Goal: Task Accomplishment & Management: Manage account settings

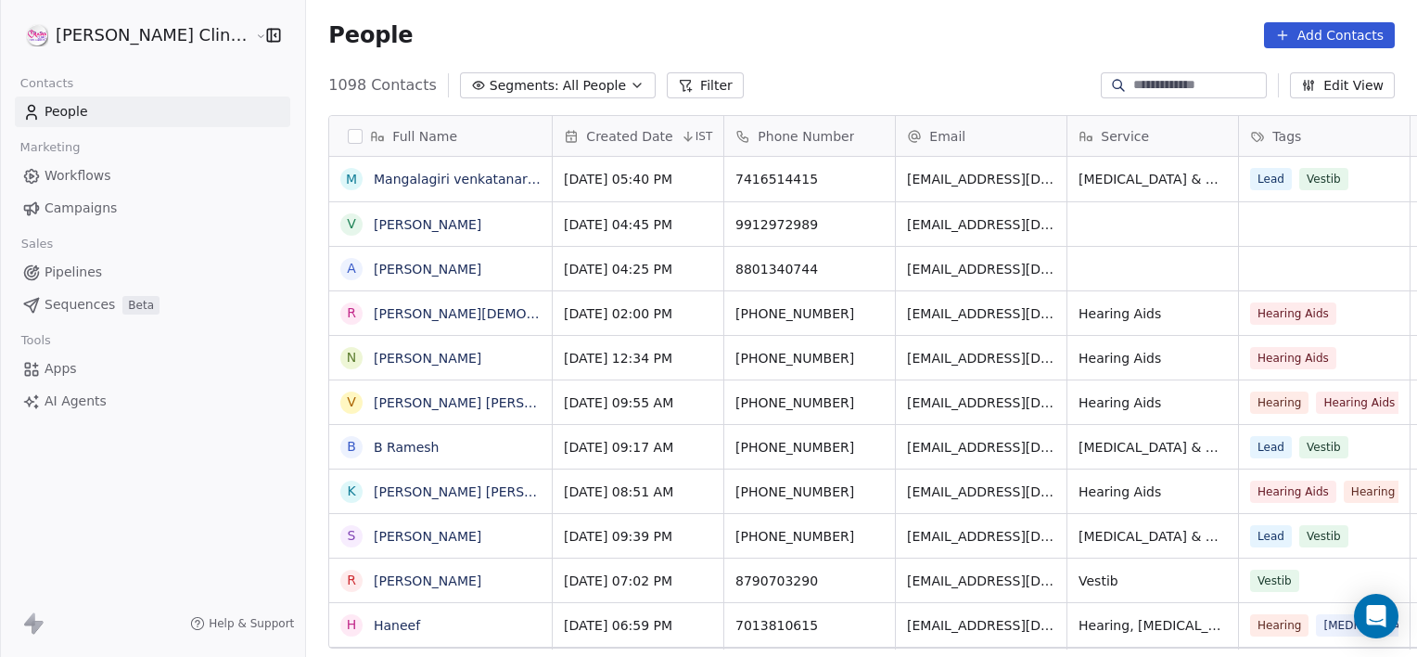
click at [1133, 89] on input at bounding box center [1198, 85] width 130 height 19
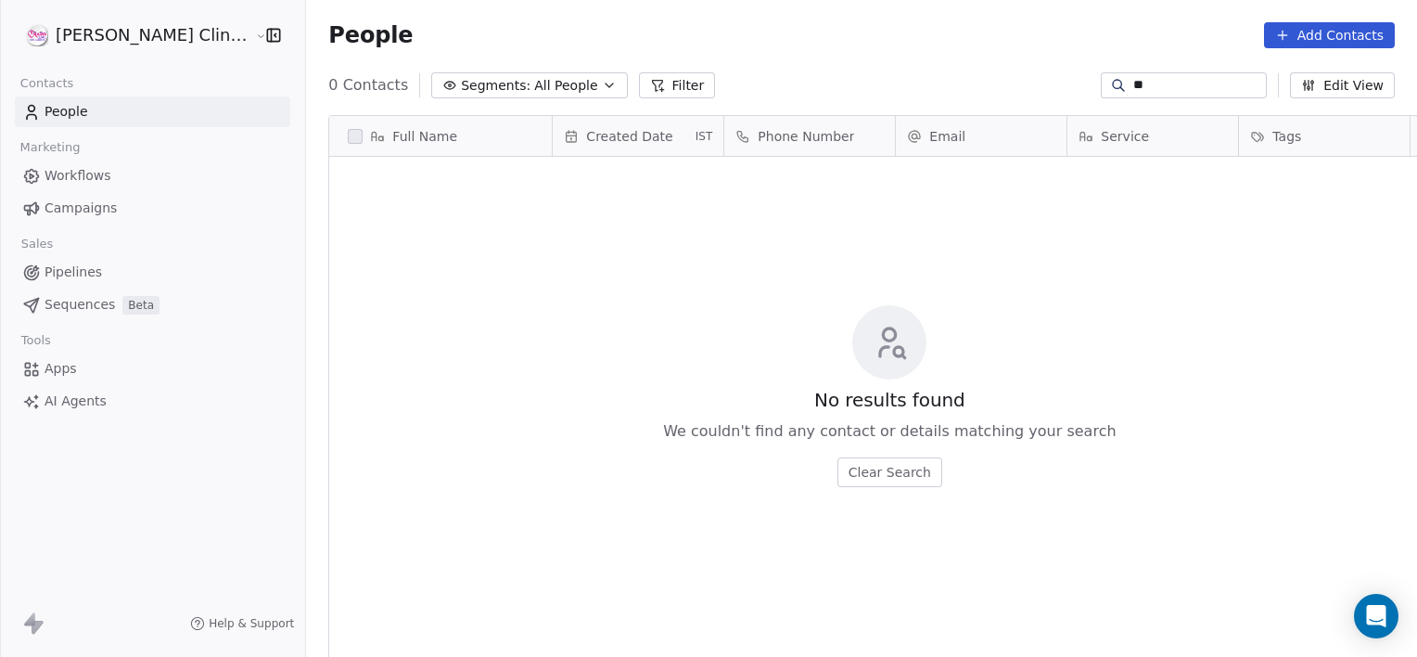
scroll to position [564, 1152]
type input "*"
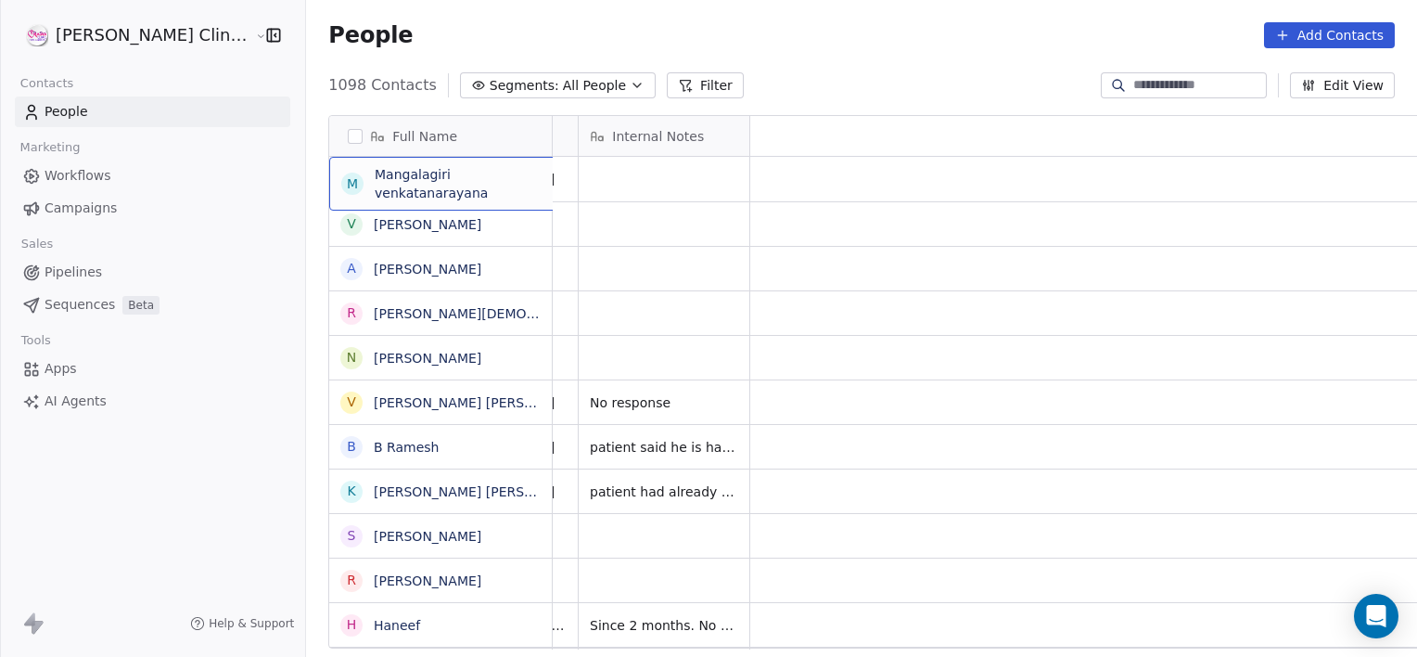
scroll to position [0, 0]
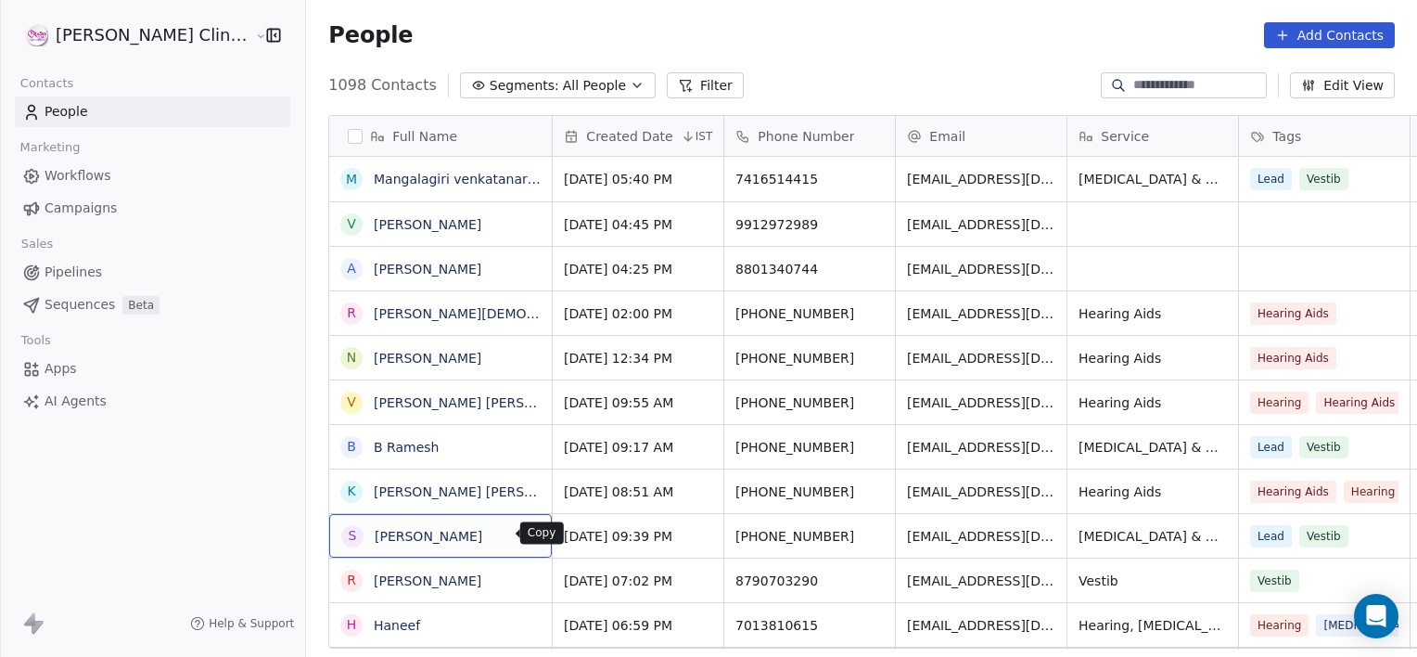
click at [521, 535] on icon "grid" at bounding box center [528, 533] width 15 height 15
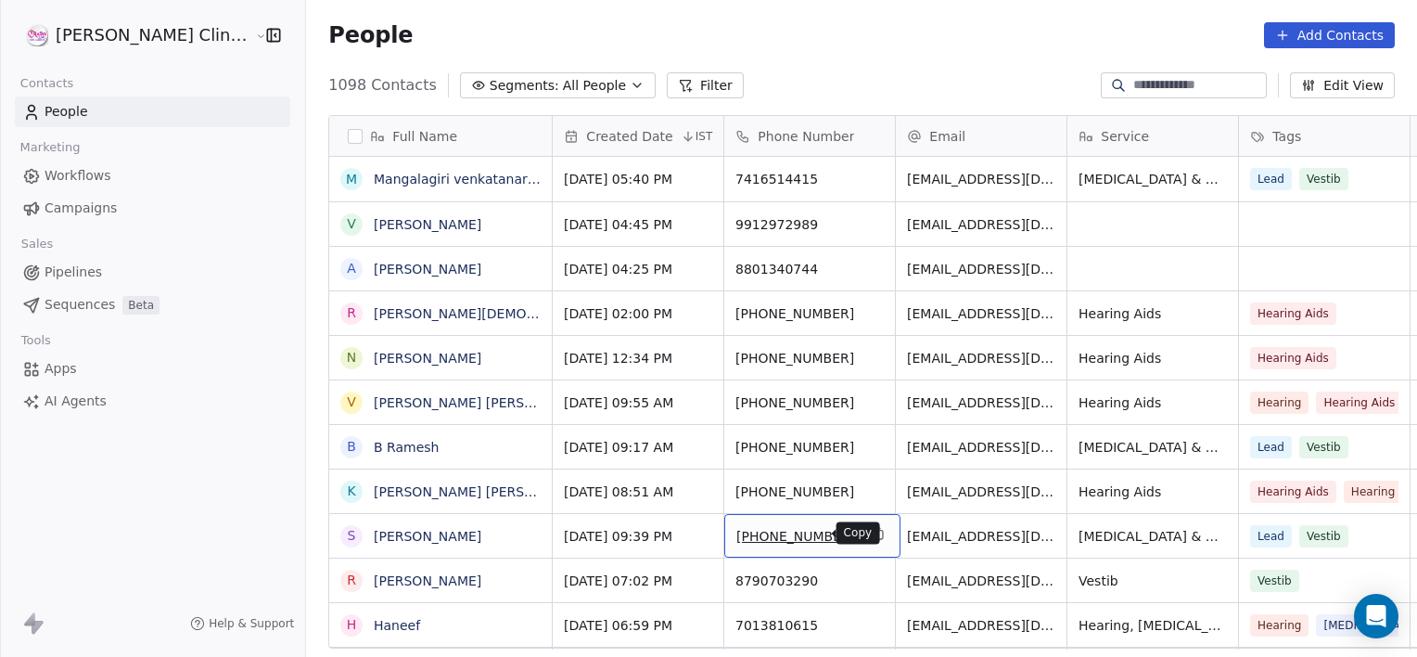
click at [874, 531] on icon "grid" at bounding box center [878, 534] width 8 height 8
drag, startPoint x: 776, startPoint y: 533, endPoint x: 760, endPoint y: 535, distance: 15.9
drag, startPoint x: 775, startPoint y: 533, endPoint x: 740, endPoint y: 537, distance: 35.4
click at [740, 537] on span "[PHONE_NUMBER]" at bounding box center [795, 536] width 119 height 19
click at [779, 532] on span "[PHONE_NUMBER]" at bounding box center [795, 536] width 119 height 19
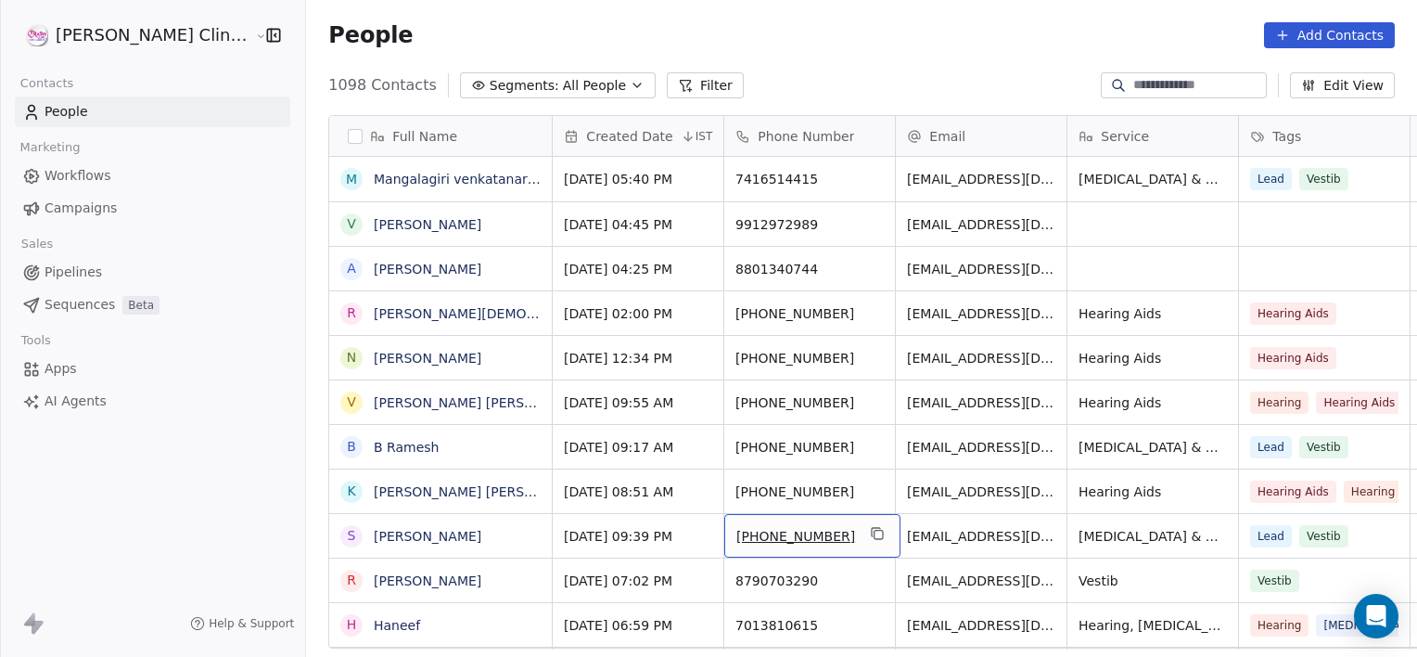
click at [779, 532] on span "[PHONE_NUMBER]" at bounding box center [795, 536] width 119 height 19
click at [779, 532] on input "**********" at bounding box center [753, 535] width 163 height 37
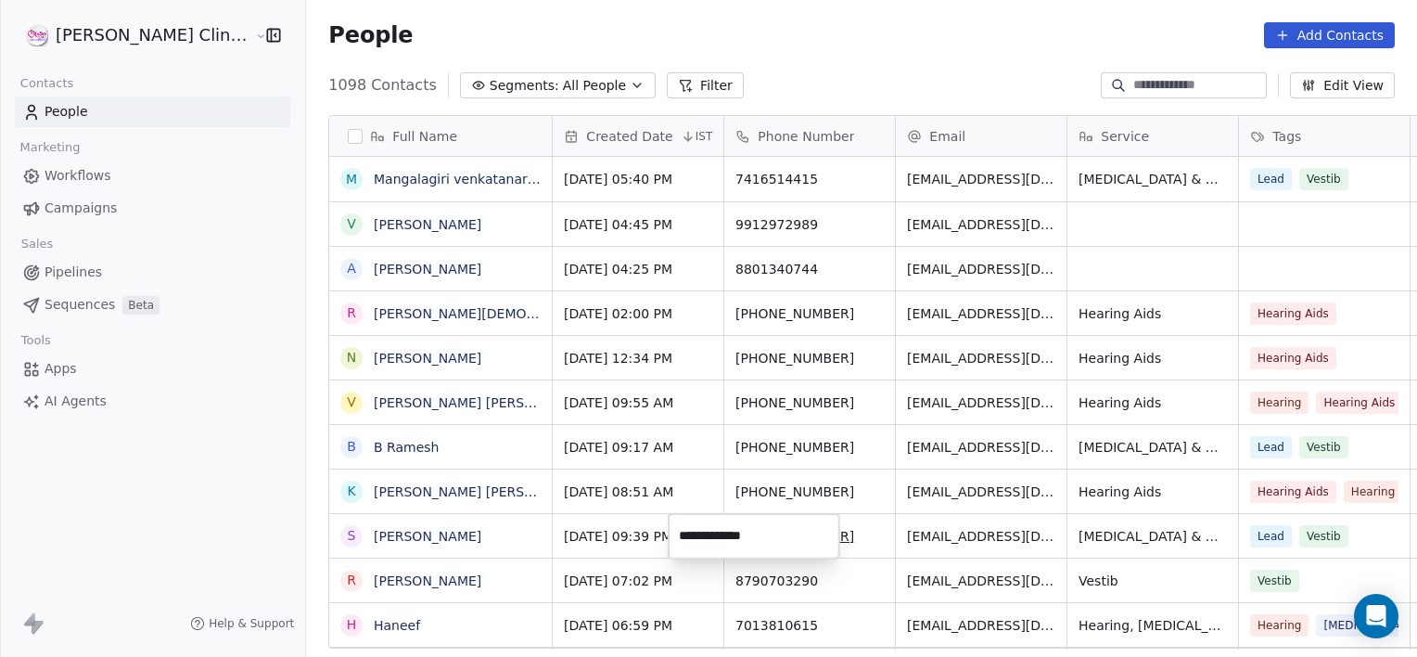
click at [779, 532] on input "**********" at bounding box center [753, 535] width 163 height 37
drag, startPoint x: 783, startPoint y: 536, endPoint x: 702, endPoint y: 526, distance: 81.3
click at [702, 526] on input "**********" at bounding box center [753, 535] width 163 height 37
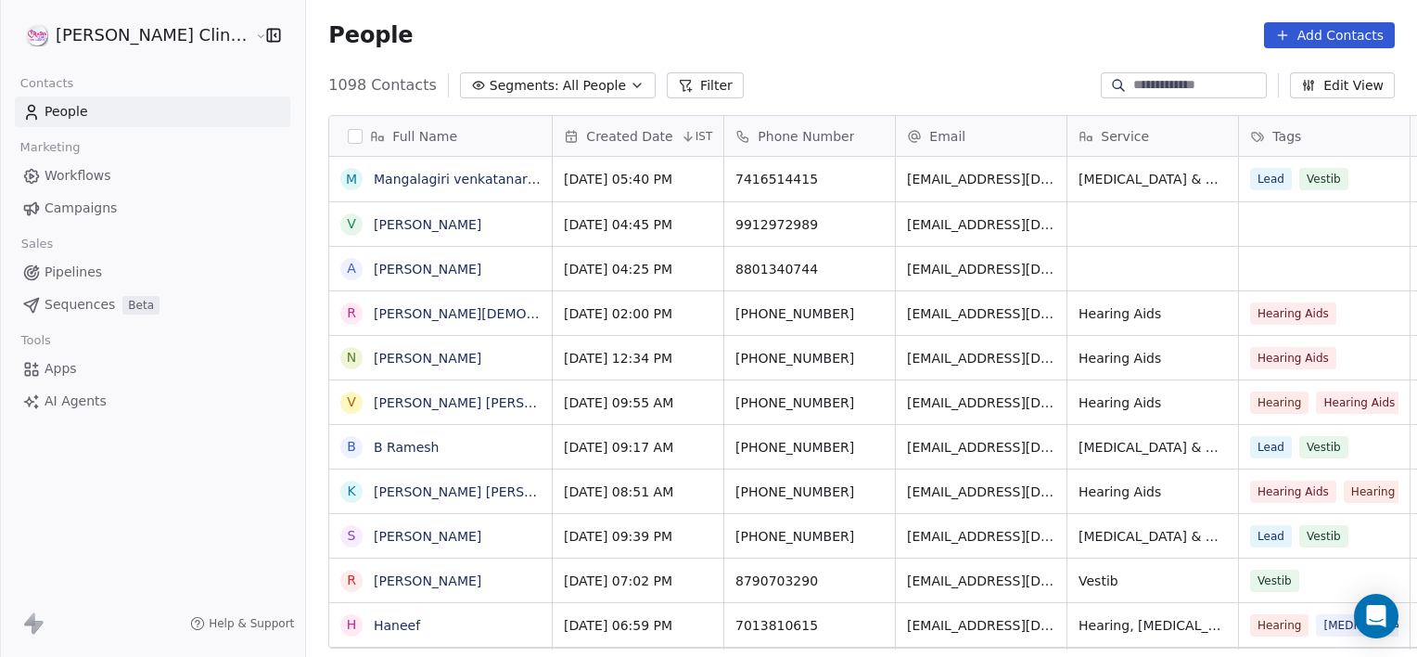
click at [1113, 204] on html "[PERSON_NAME] Clinic External Contacts People Marketing Workflows Campaigns Sal…" at bounding box center [708, 328] width 1417 height 657
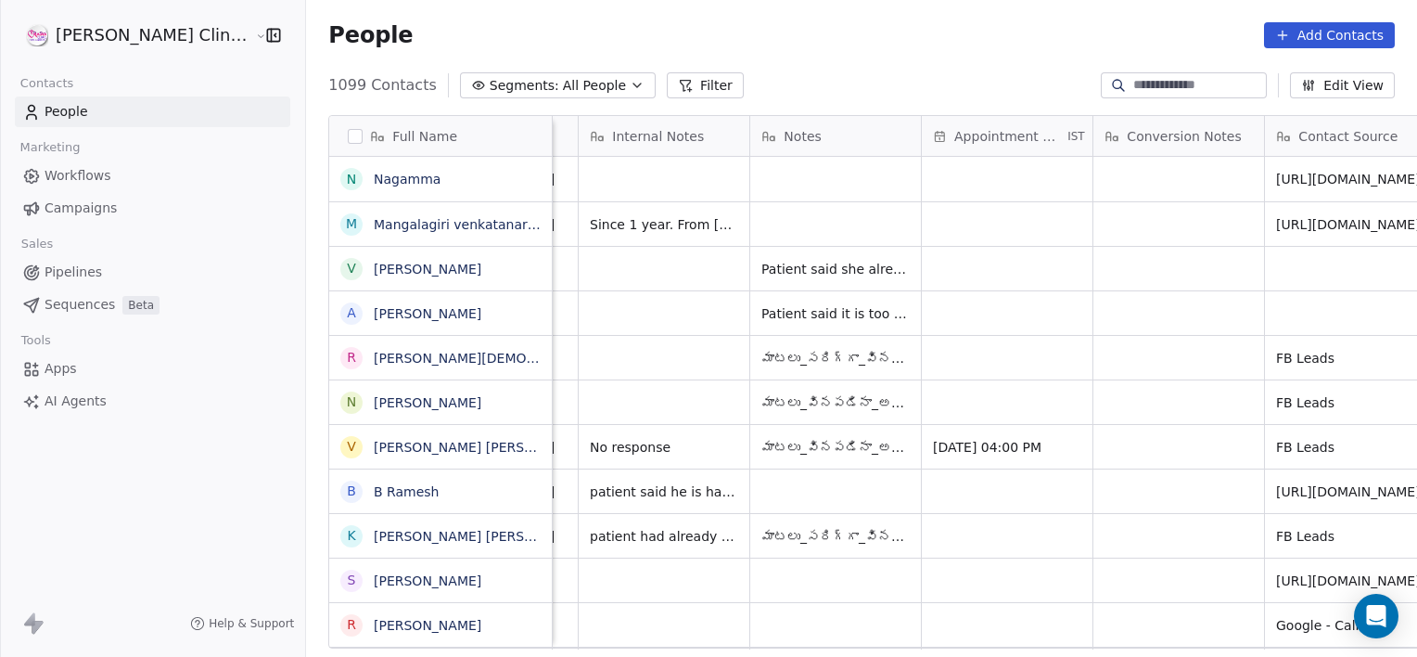
scroll to position [0, 1519]
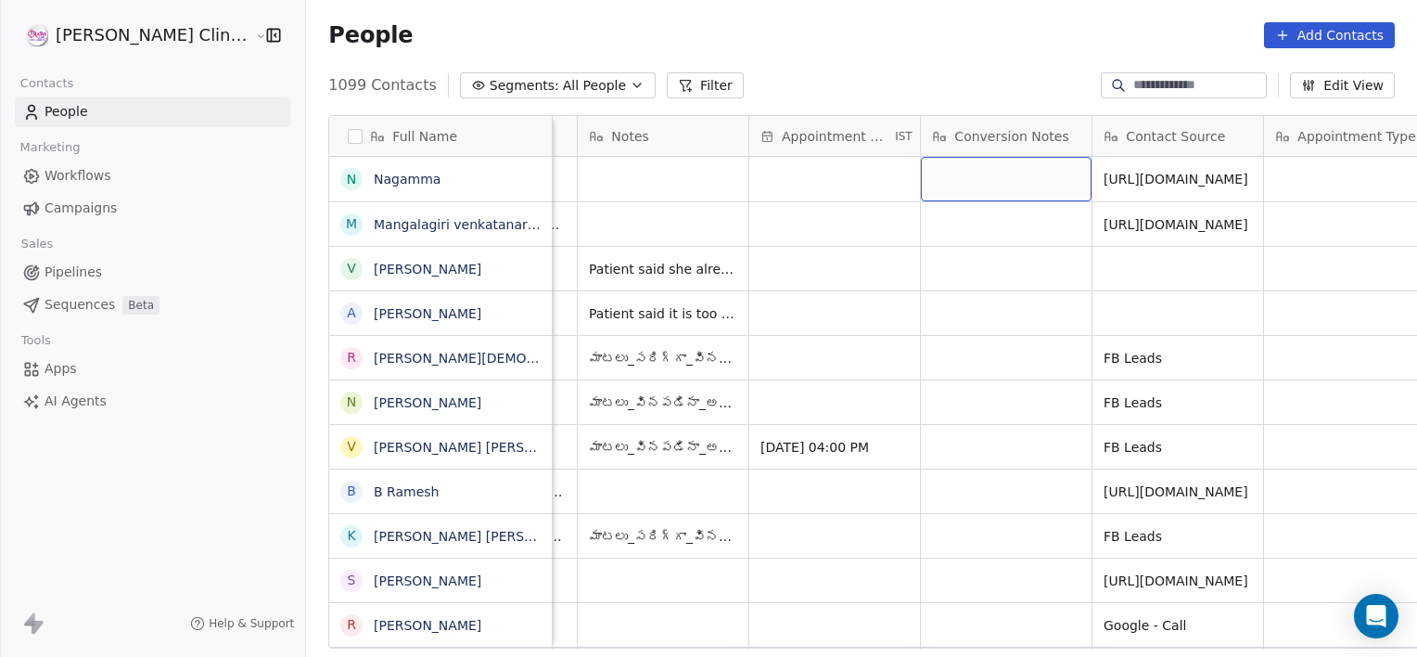
click at [961, 168] on div "grid" at bounding box center [1006, 179] width 171 height 45
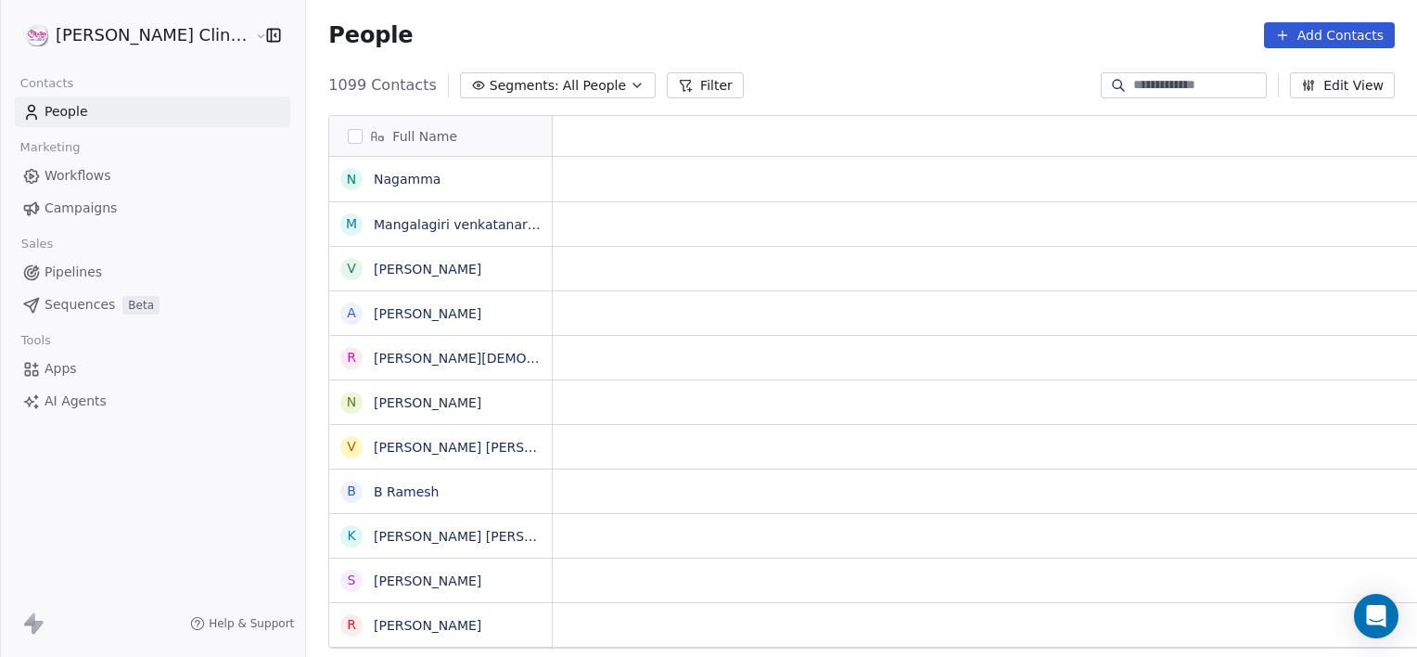
scroll to position [0, 0]
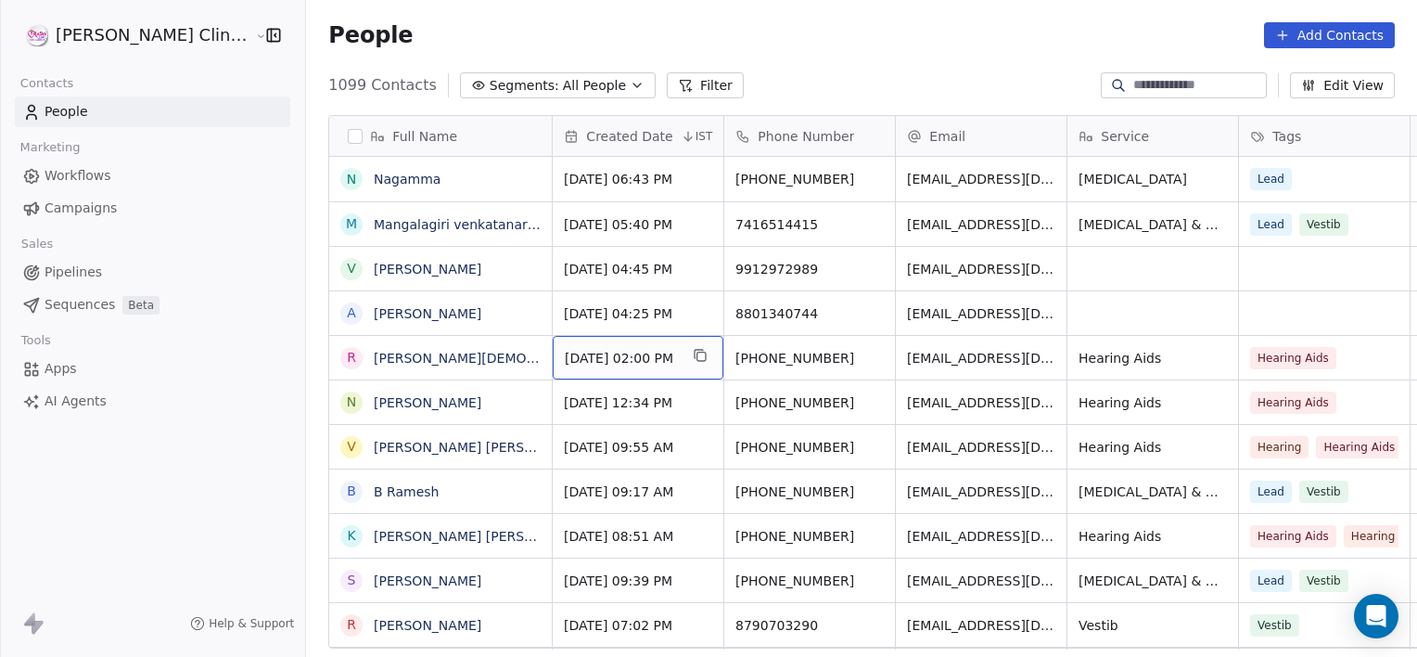
click at [565, 354] on span "[DATE] 02:00 PM" at bounding box center [621, 358] width 113 height 19
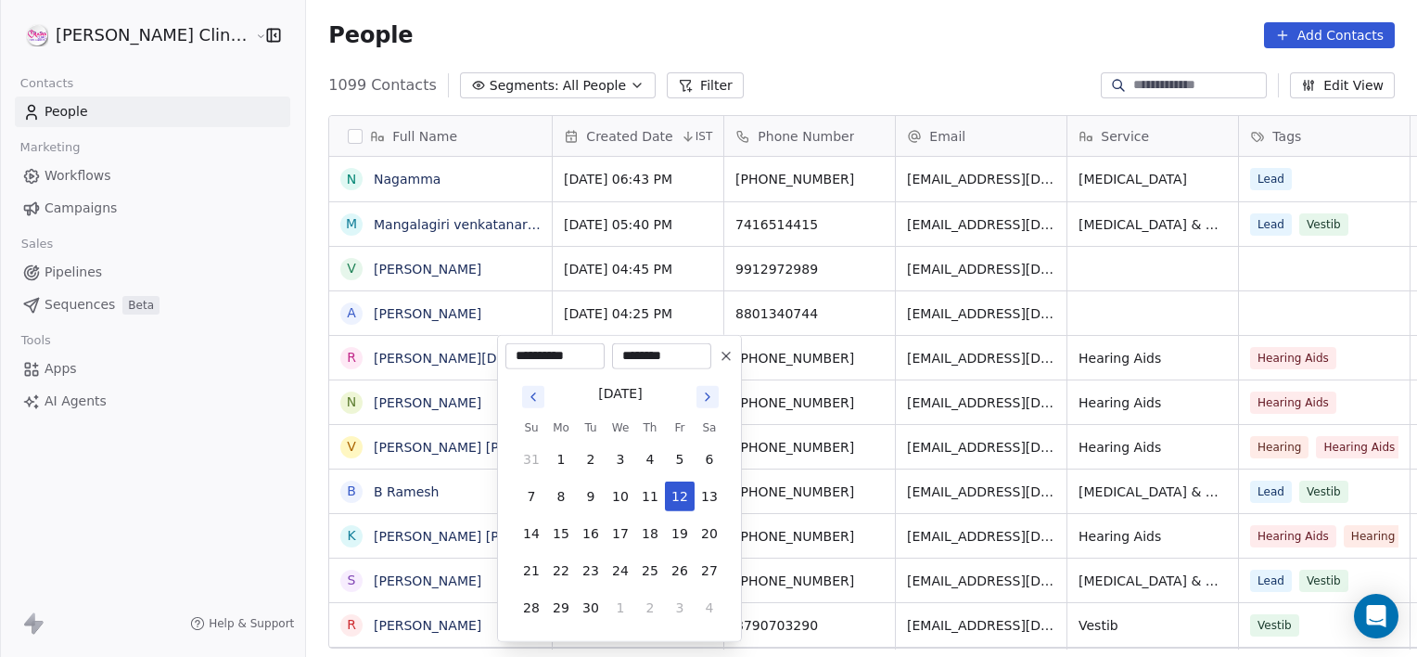
click at [739, 171] on html "[PERSON_NAME] Clinic External Contacts People Marketing Workflows Campaigns Sal…" at bounding box center [708, 328] width 1417 height 657
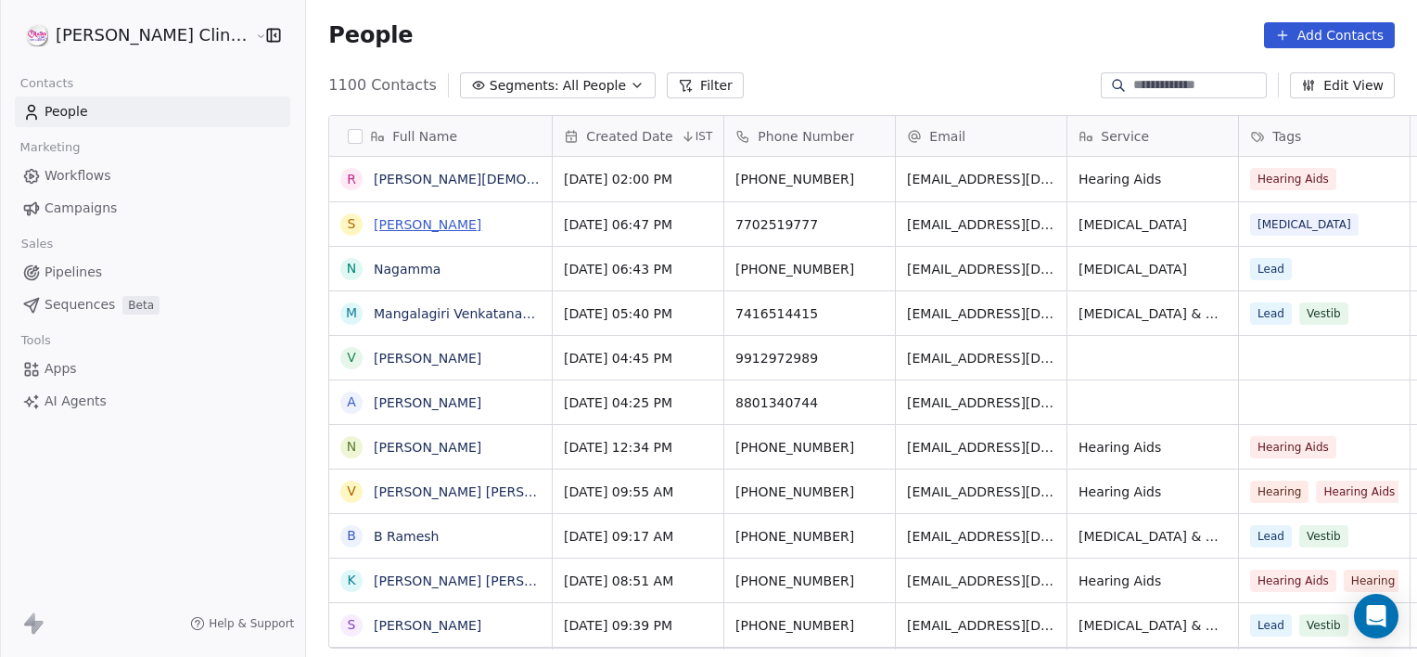
click at [374, 226] on link "[PERSON_NAME]" at bounding box center [428, 224] width 108 height 15
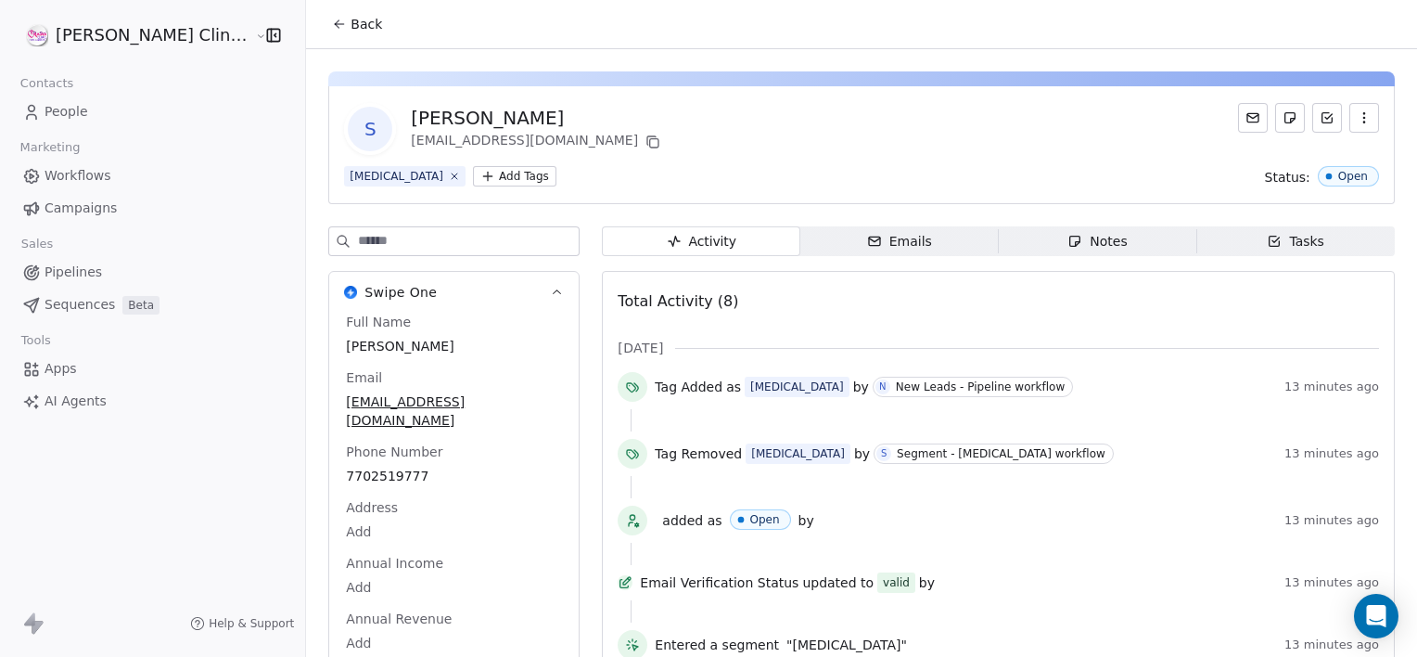
click at [999, 241] on span "Notes Notes" at bounding box center [1098, 241] width 198 height 30
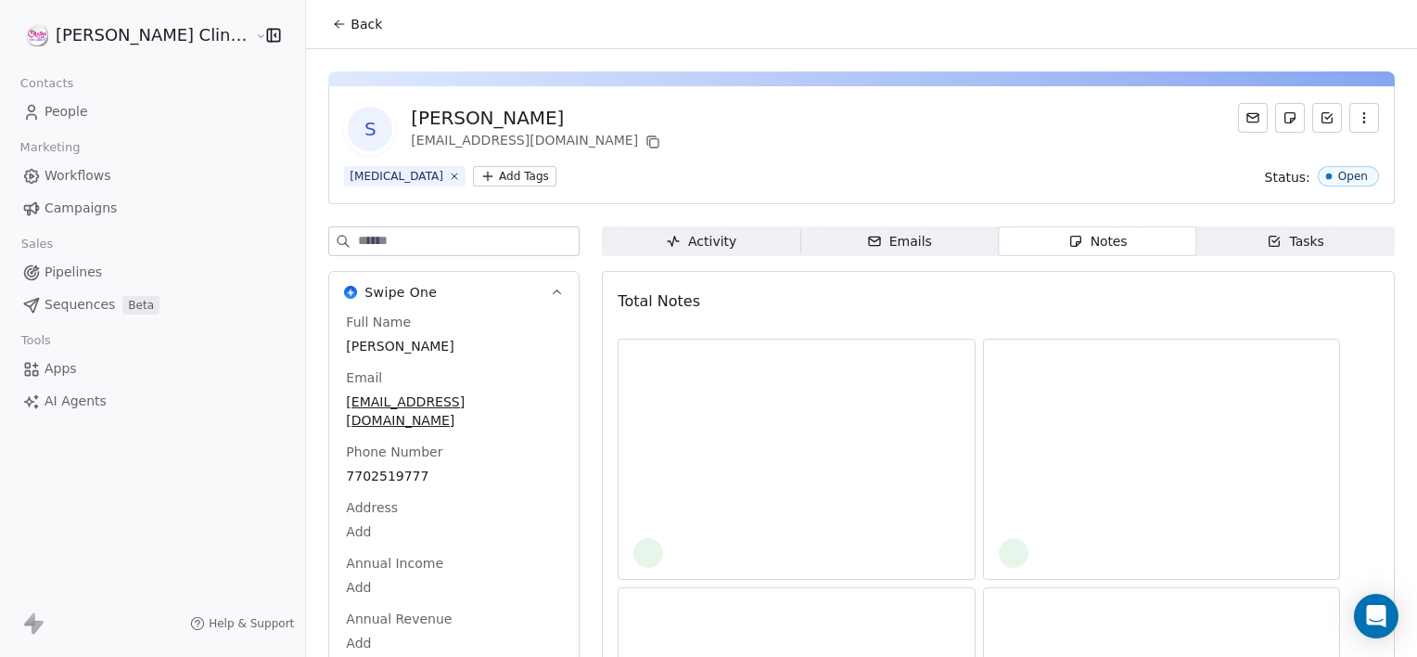
click at [999, 241] on span "Notes Notes" at bounding box center [1098, 241] width 198 height 30
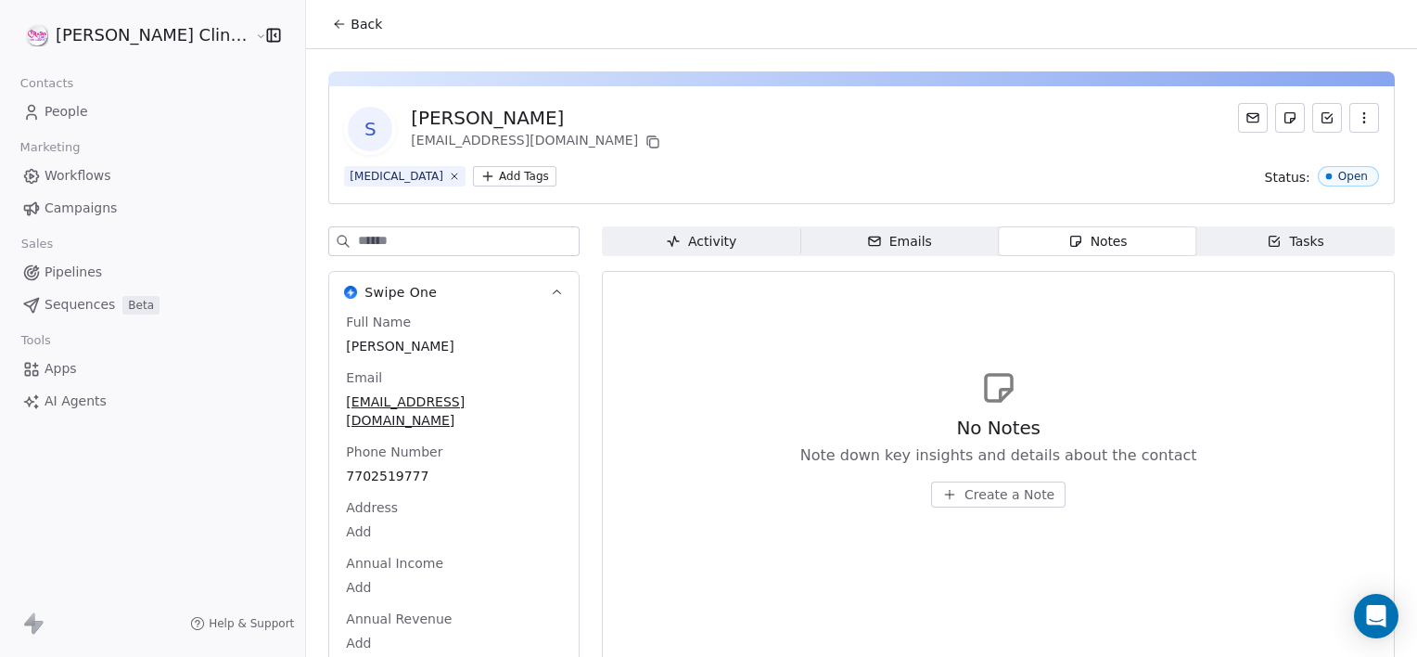
click at [964, 490] on span "Create a Note" at bounding box center [1009, 494] width 90 height 19
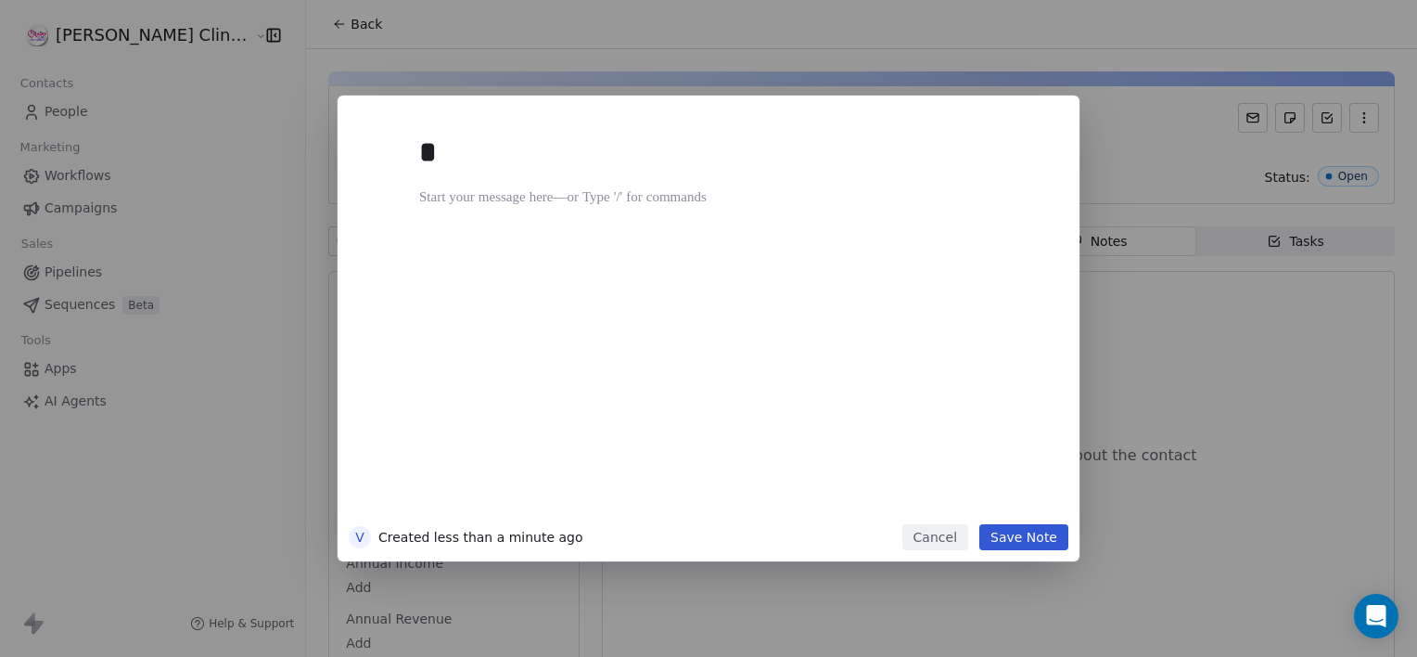
click at [951, 490] on div "*" at bounding box center [736, 319] width 634 height 395
click at [951, 490] on div "**********" at bounding box center [736, 315] width 634 height 395
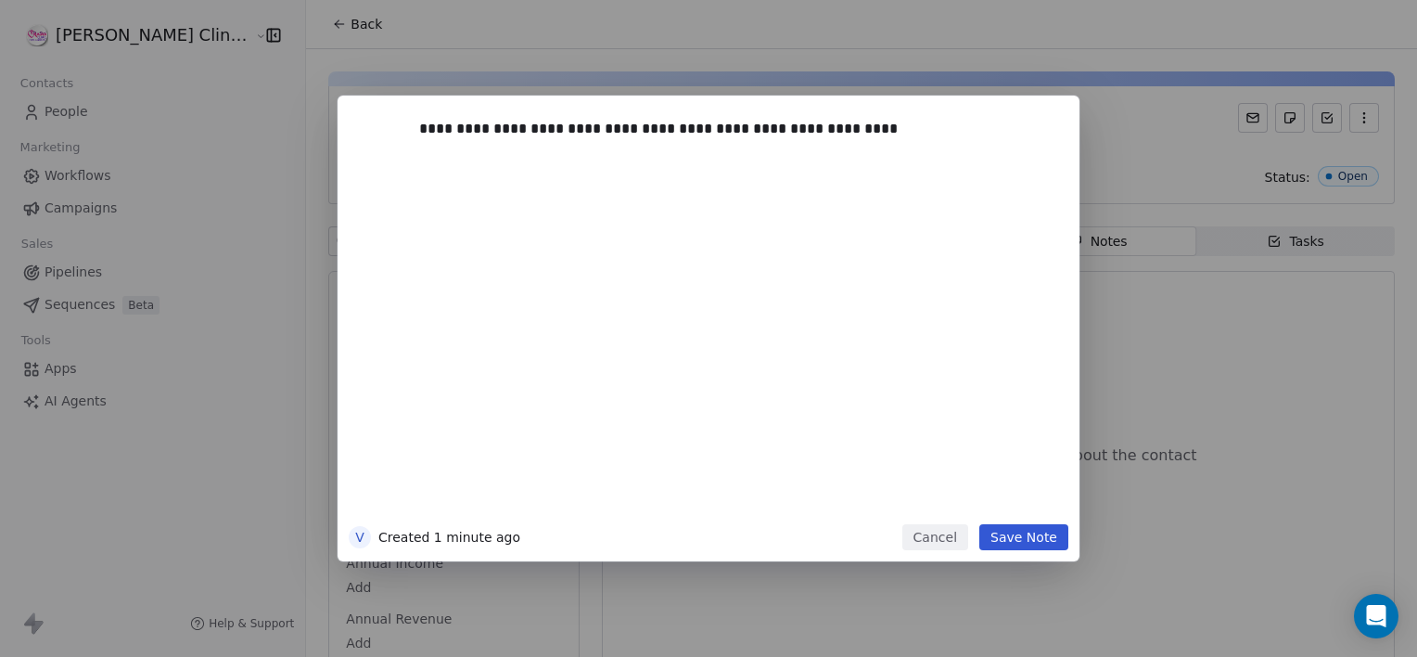
click at [1017, 549] on button "Save Note" at bounding box center [1023, 537] width 89 height 26
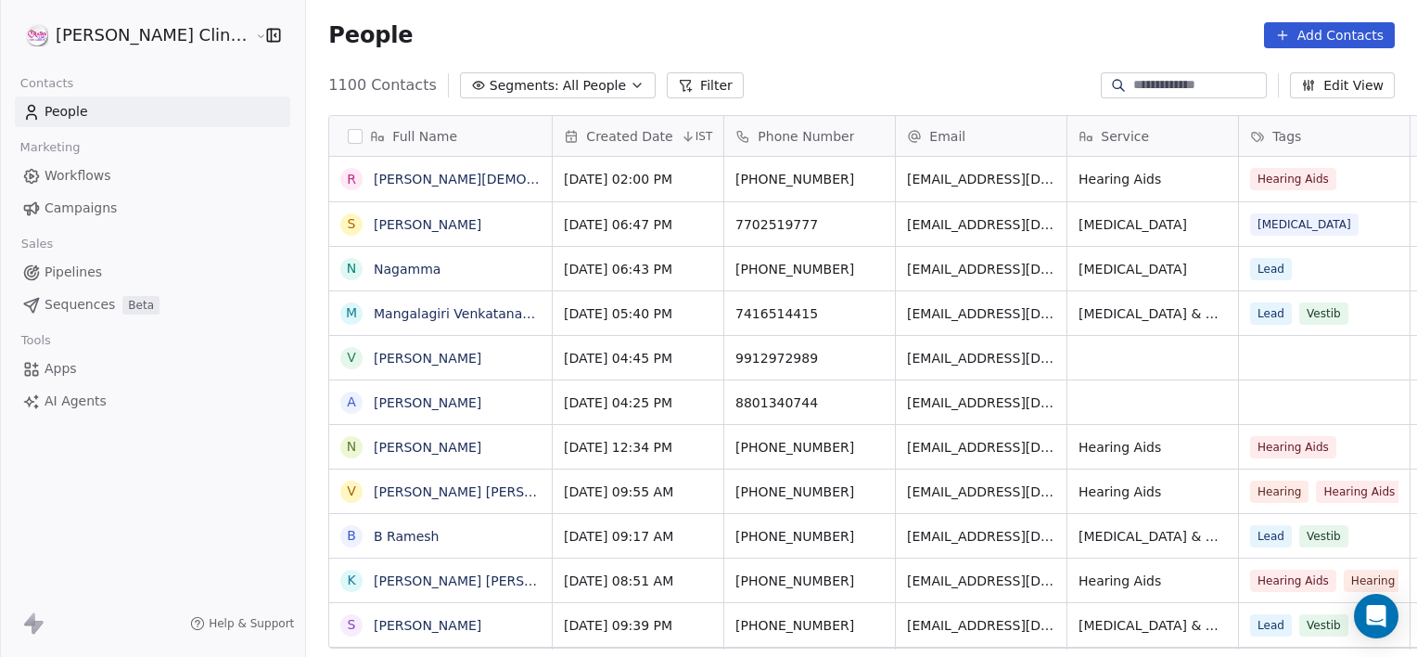
scroll to position [564, 1152]
click at [402, 63] on div "People Add Contacts" at bounding box center [861, 35] width 1111 height 70
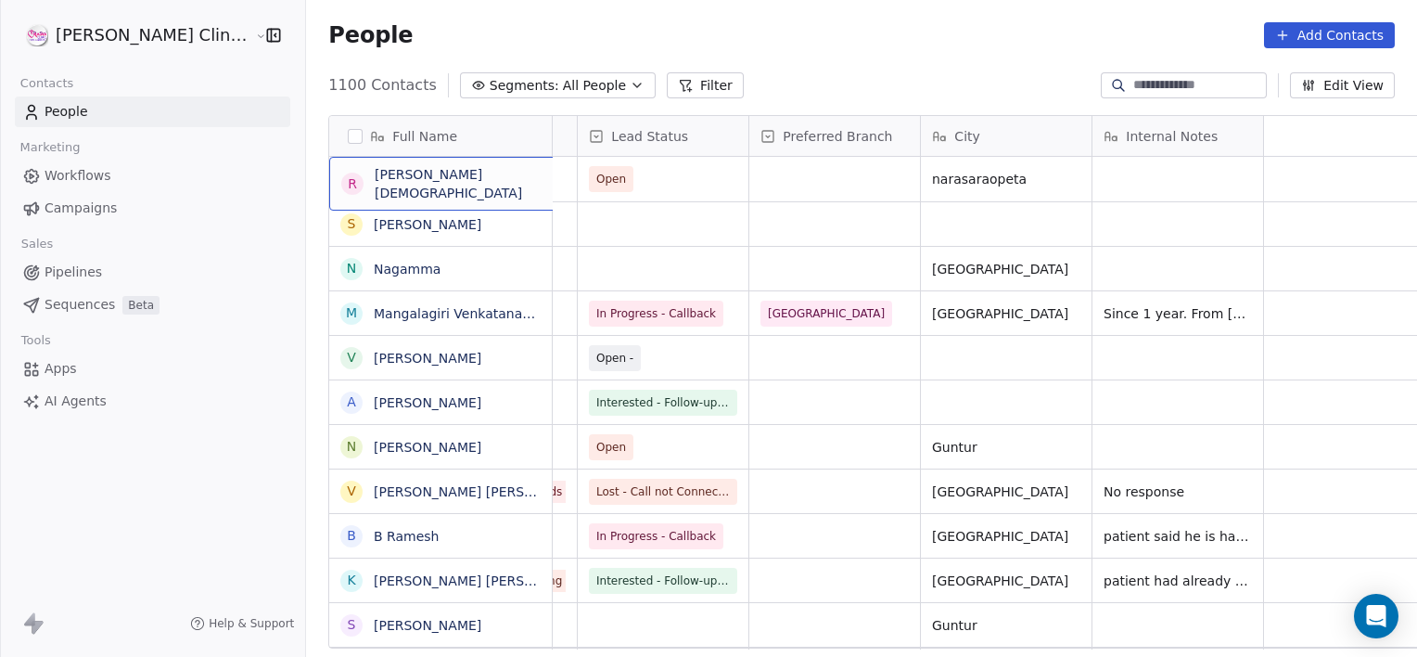
scroll to position [0, 0]
